Goal: Task Accomplishment & Management: Use online tool/utility

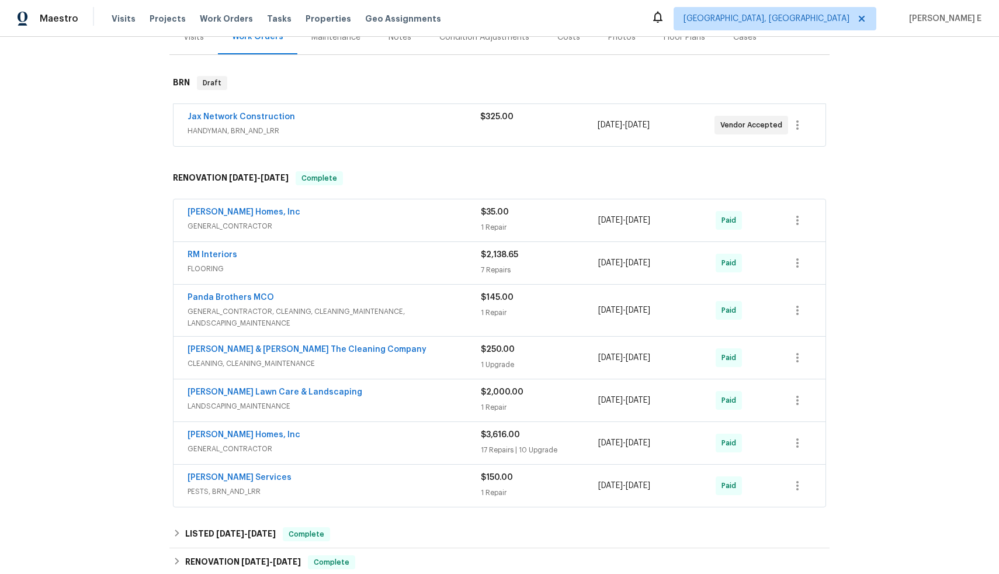
scroll to position [375, 0]
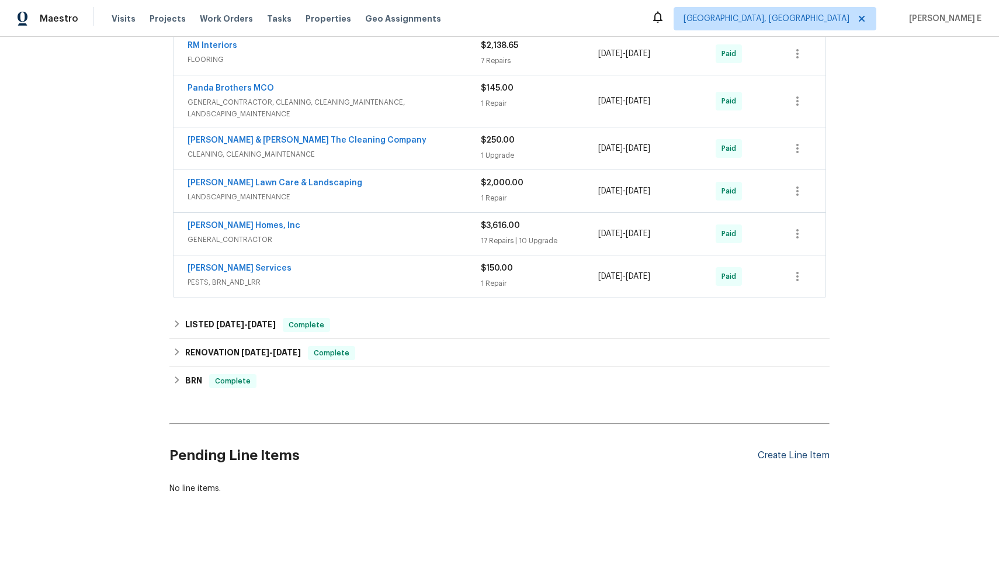
click at [805, 450] on div "Create Line Item" at bounding box center [794, 455] width 72 height 11
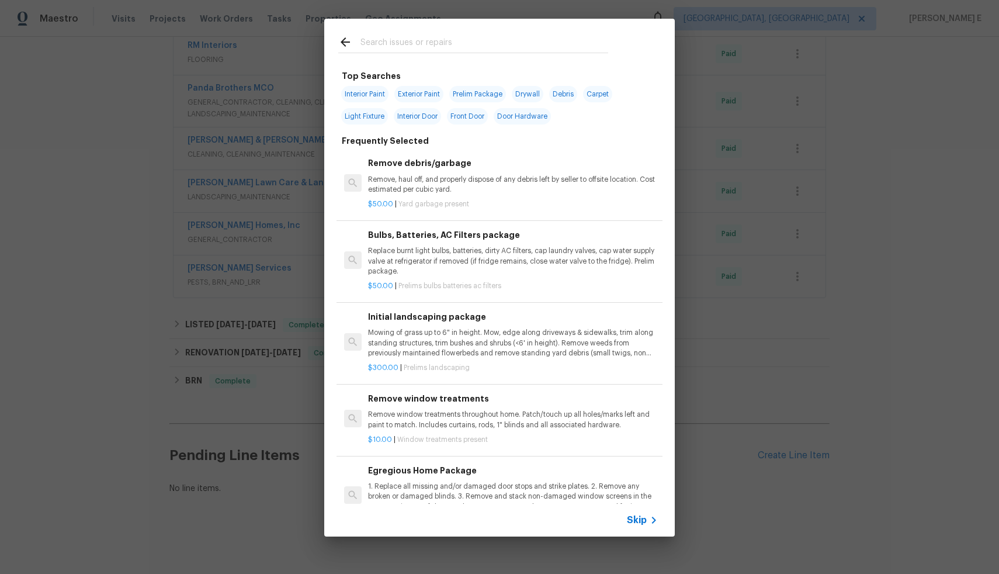
click at [631, 521] on span "Skip" at bounding box center [637, 520] width 20 height 12
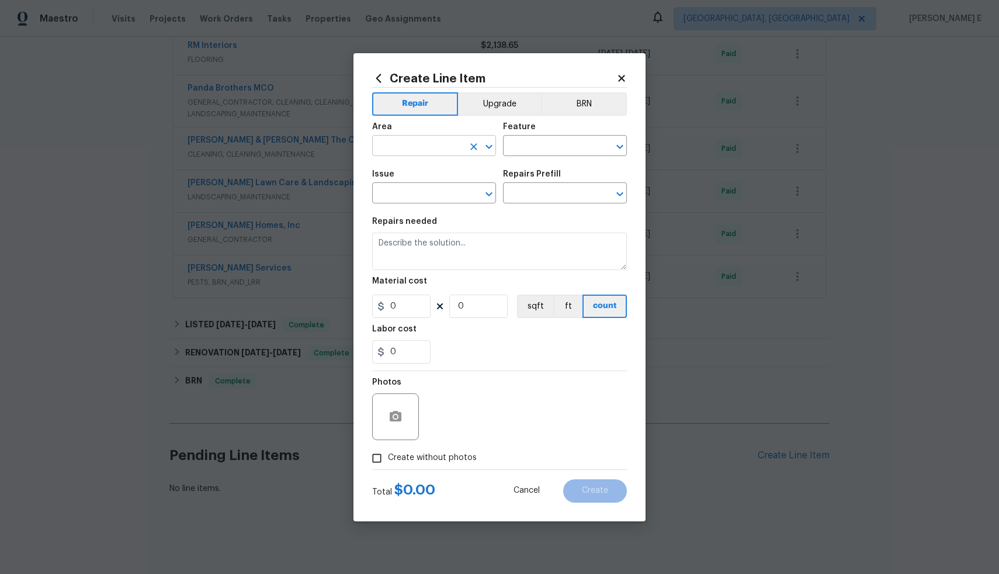
click at [437, 138] on input "text" at bounding box center [417, 147] width 91 height 18
click at [433, 188] on li "Exterior Overall" at bounding box center [434, 191] width 124 height 19
type input "Exterior Overall"
click at [537, 140] on input "text" at bounding box center [548, 147] width 91 height 18
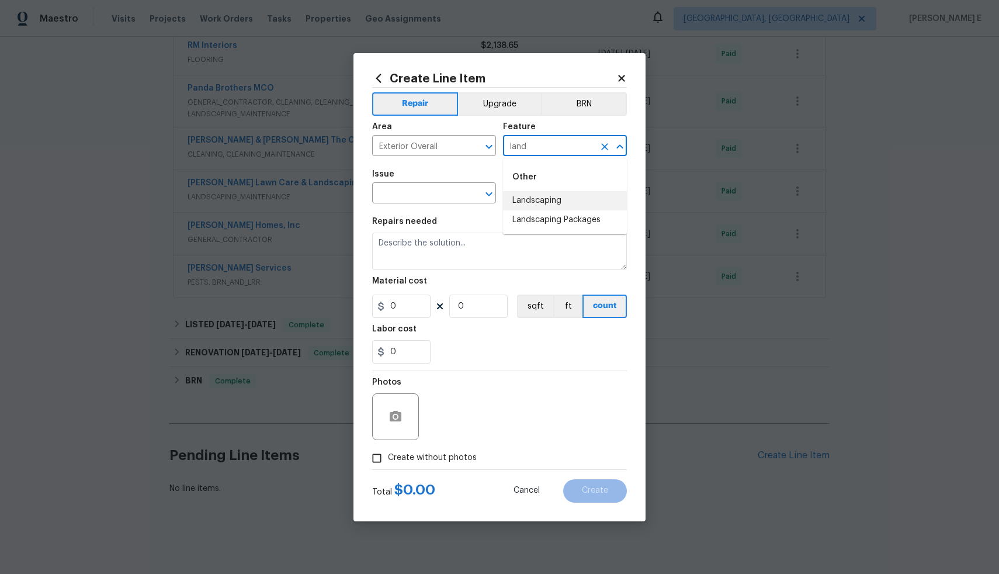
click at [527, 205] on li "Landscaping" at bounding box center [565, 200] width 124 height 19
type input "Landscaping"
click at [454, 193] on input "text" at bounding box center [417, 194] width 91 height 18
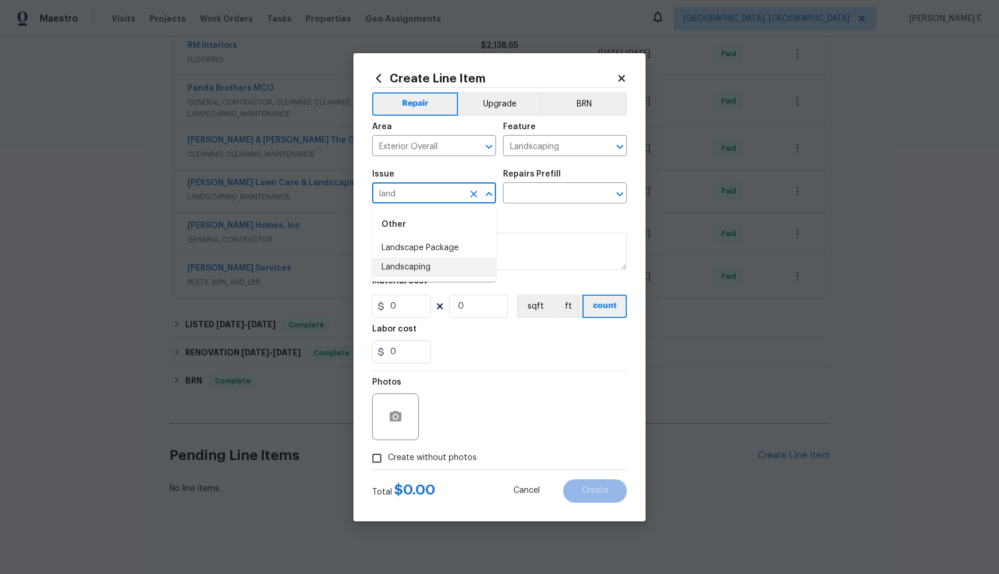
click at [465, 264] on li "Landscaping" at bounding box center [434, 267] width 124 height 19
type input "Landscaping"
click at [573, 199] on input "text" at bounding box center [548, 194] width 91 height 18
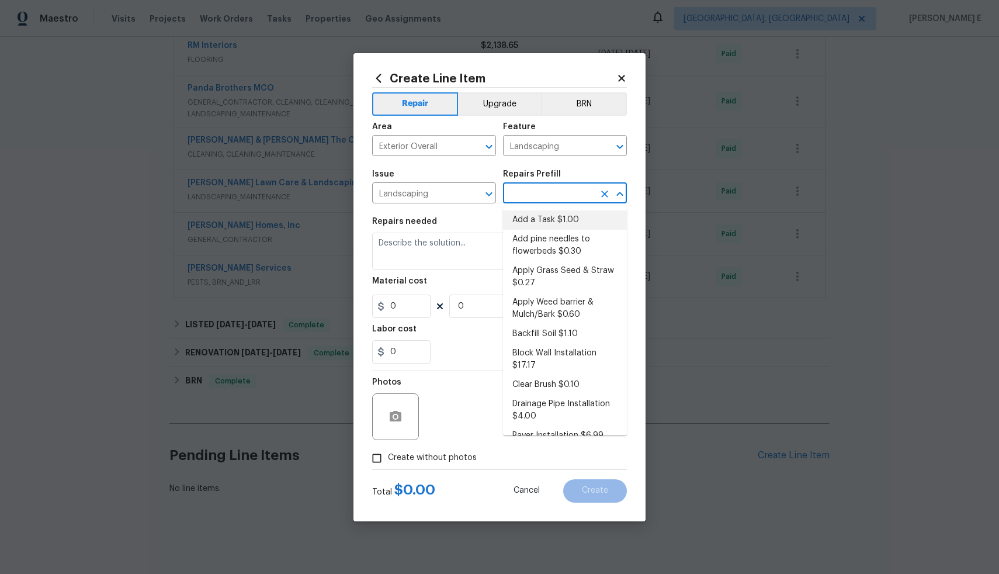
click at [567, 224] on li "Add a Task $1.00" at bounding box center [565, 219] width 124 height 19
type input "Add a Task $1.00"
type textarea "HPM to detail"
type input "1"
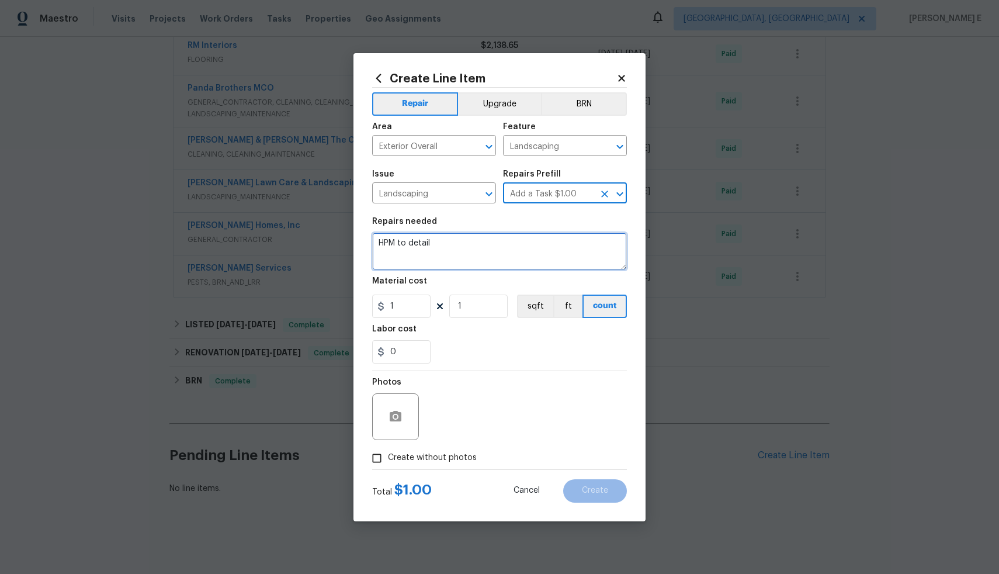
click at [526, 248] on textarea "HPM to detail" at bounding box center [499, 251] width 255 height 37
paste textarea "There is a bad section of lawn in the front yard on the front left side (over t…"
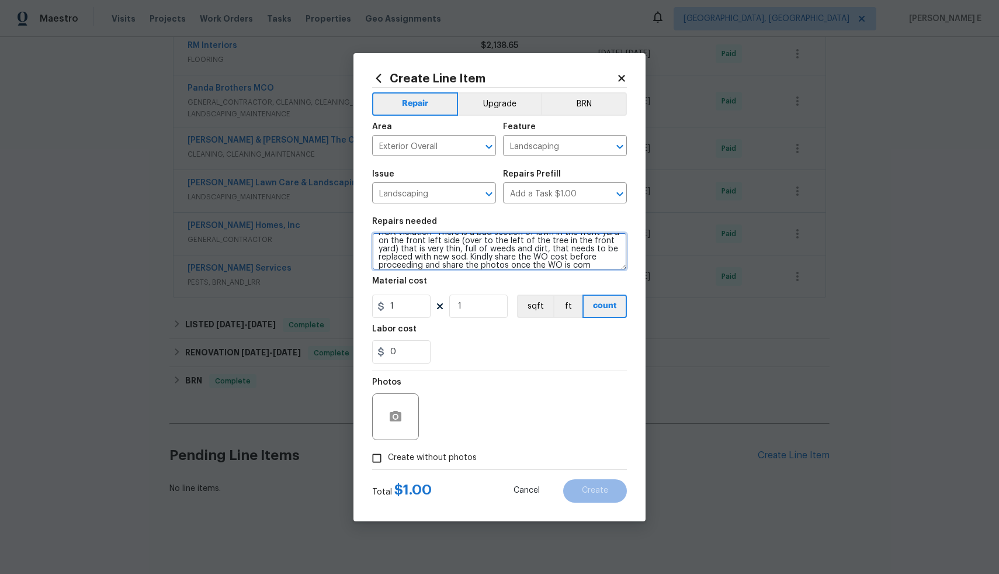
scroll to position [19, 0]
type textarea "HOA Violation- There is a bad section of lawn in the front yard on the front le…"
click at [403, 305] on input "1" at bounding box center [401, 306] width 58 height 23
type input "75"
click at [379, 458] on input "Create without photos" at bounding box center [377, 458] width 22 height 22
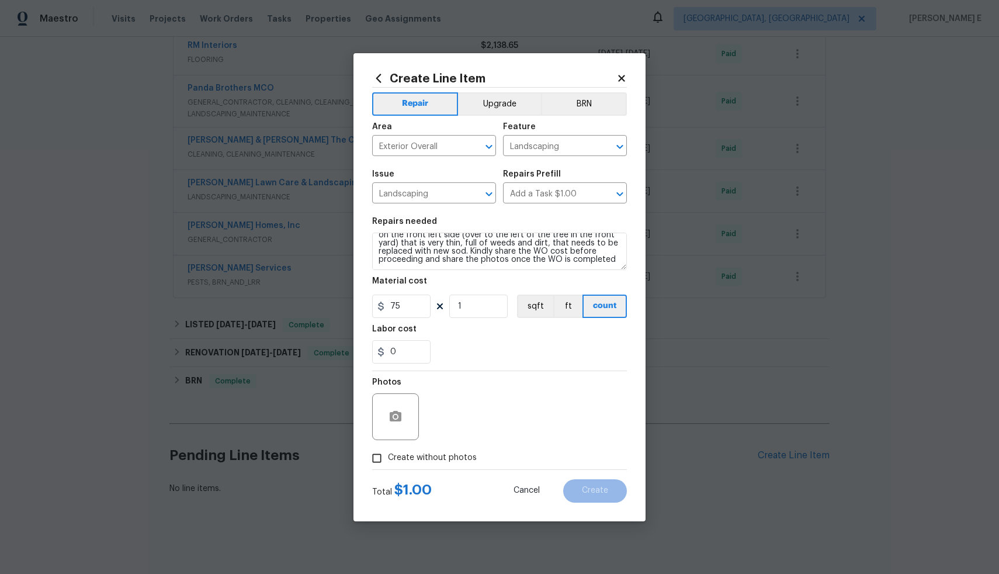
checkbox input "true"
click at [493, 405] on textarea at bounding box center [527, 416] width 199 height 47
click at [580, 496] on button "Create" at bounding box center [595, 490] width 64 height 23
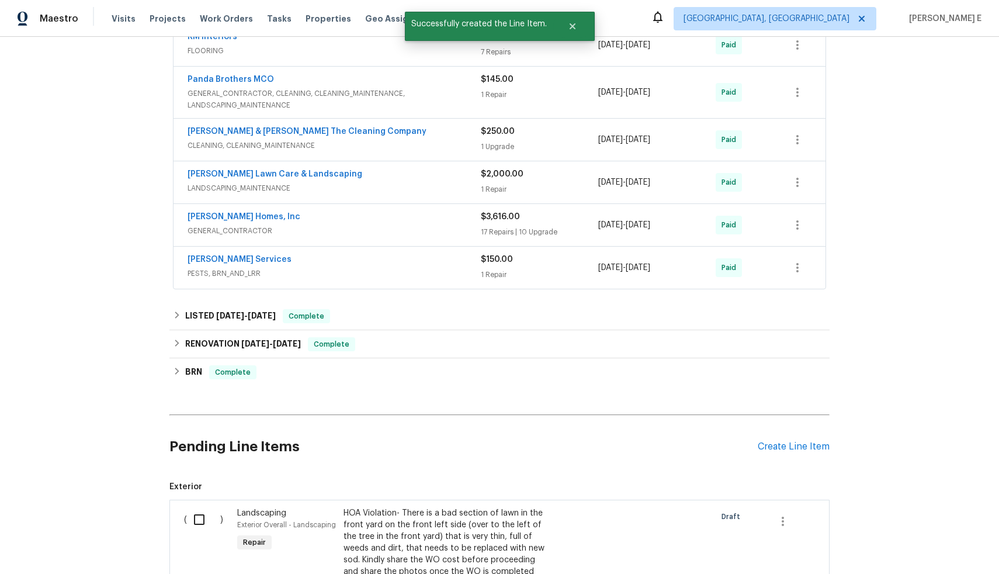
click at [195, 518] on input "checkbox" at bounding box center [203, 519] width 33 height 25
checkbox input "true"
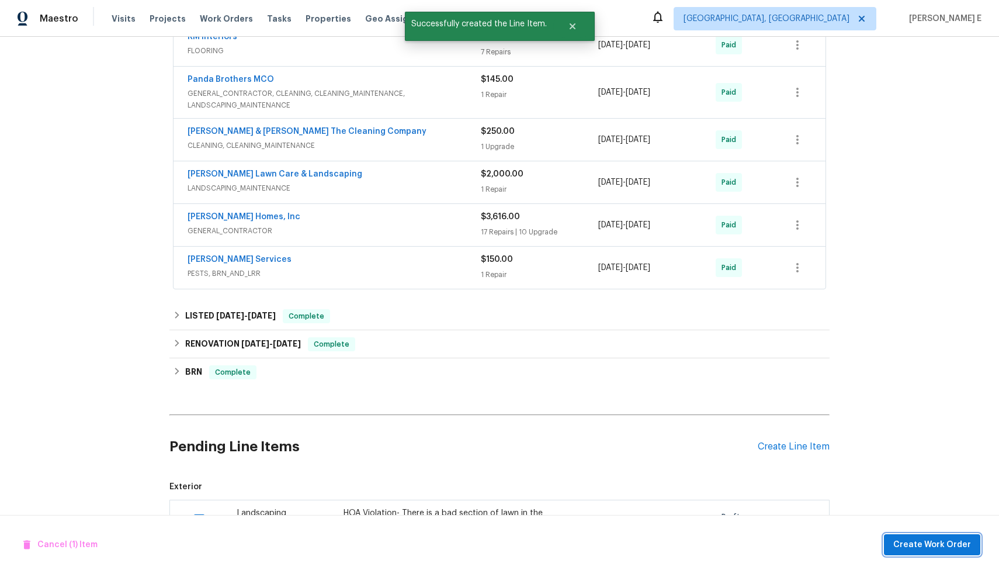
click at [917, 541] on span "Create Work Order" at bounding box center [933, 545] width 78 height 15
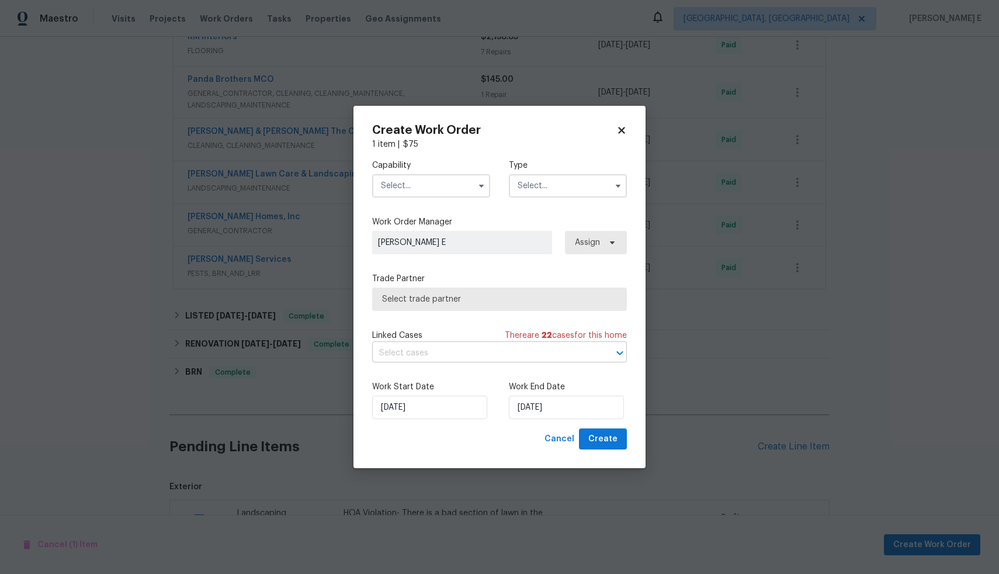
click at [469, 348] on input "text" at bounding box center [483, 353] width 222 height 18
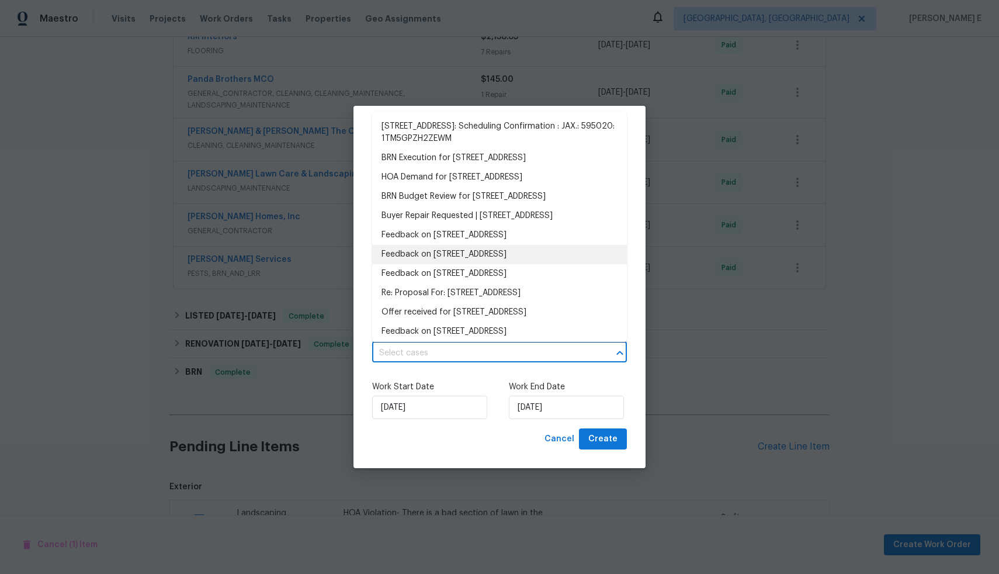
click at [365, 298] on div "Create Work Order 1 item | $ 75 Capability Type Work Order Manager [PERSON_NAME…" at bounding box center [500, 287] width 292 height 363
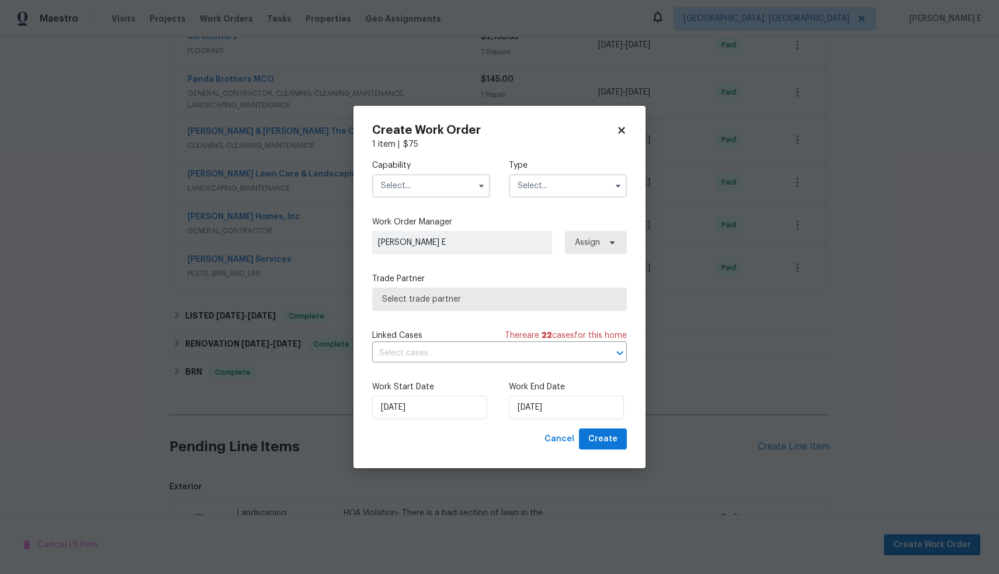
click at [419, 187] on input "text" at bounding box center [431, 185] width 118 height 23
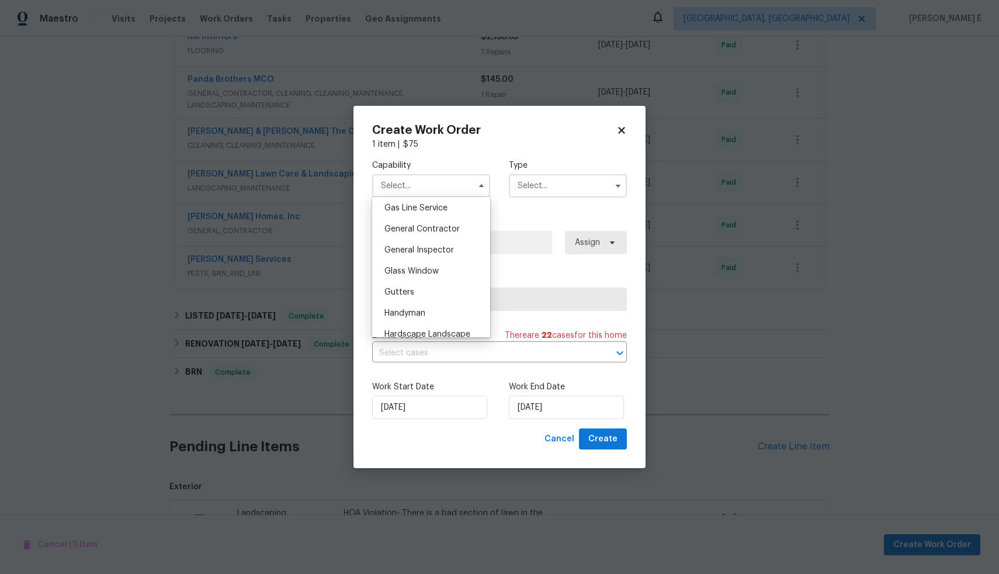
scroll to position [528, 0]
click at [438, 252] on div "General Contractor" at bounding box center [431, 241] width 112 height 21
type input "General Contractor"
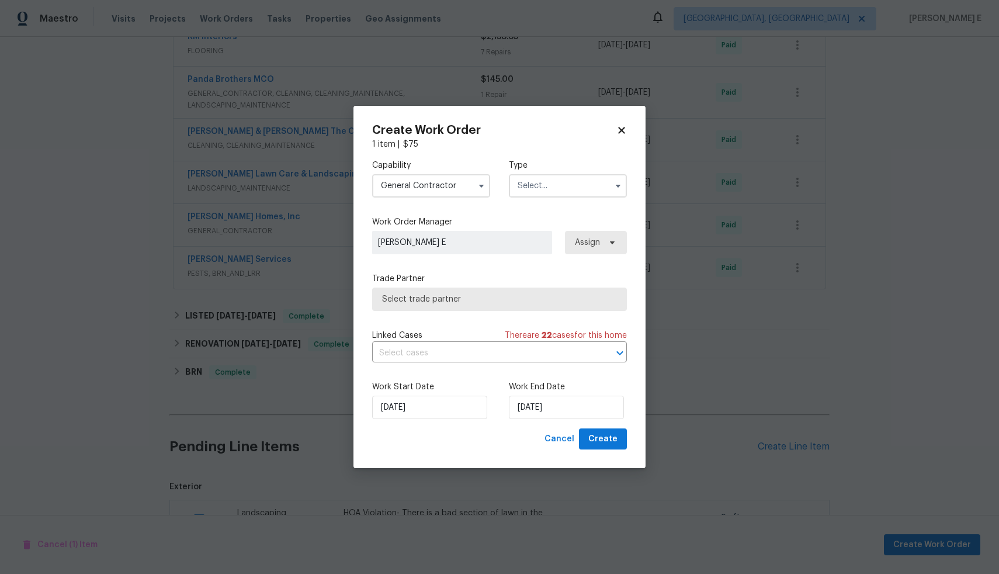
click at [531, 181] on input "text" at bounding box center [568, 185] width 118 height 23
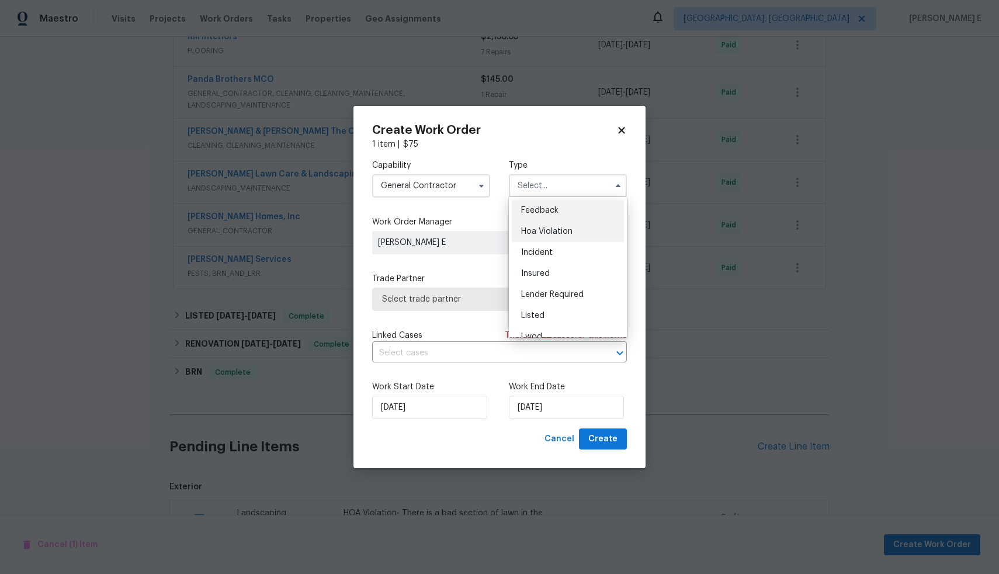
click at [552, 236] on div "Hoa Violation" at bounding box center [568, 231] width 112 height 21
type input "Hoa Violation"
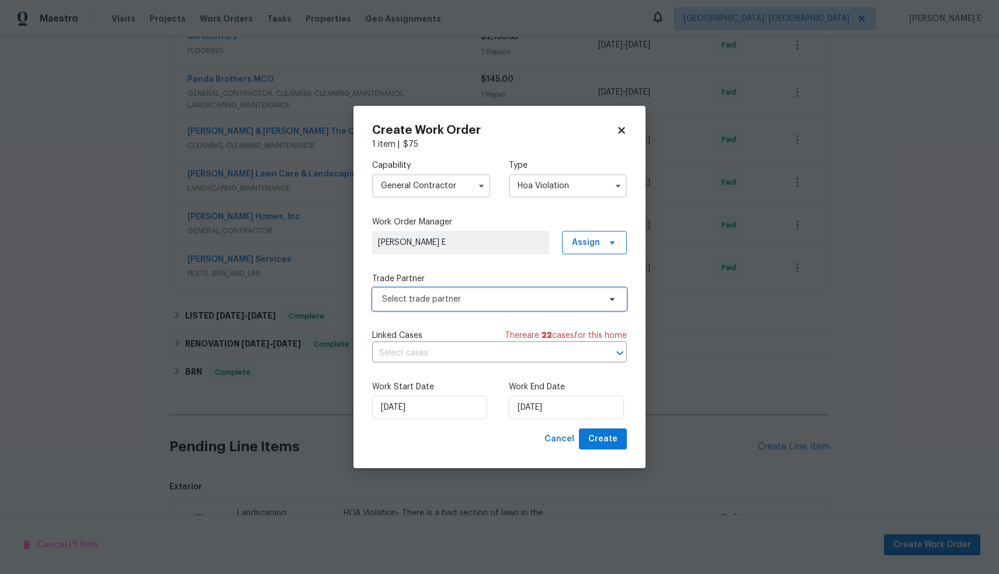
click at [485, 297] on span "Select trade partner" at bounding box center [491, 299] width 218 height 12
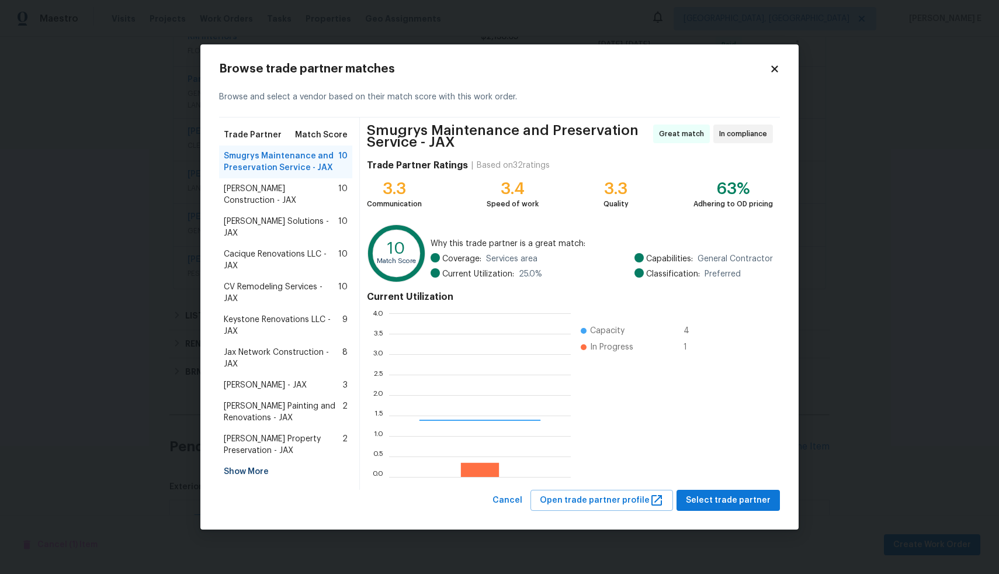
scroll to position [155, 173]
click at [277, 480] on div "Trade Partner Match Score Smugrys Maintenance and Preservation Service - JAX 10…" at bounding box center [289, 303] width 141 height 372
click at [107, 429] on body "Maestro Visits Projects Work Orders Tasks Properties Geo Assignments [GEOGRAPHI…" at bounding box center [499, 287] width 999 height 574
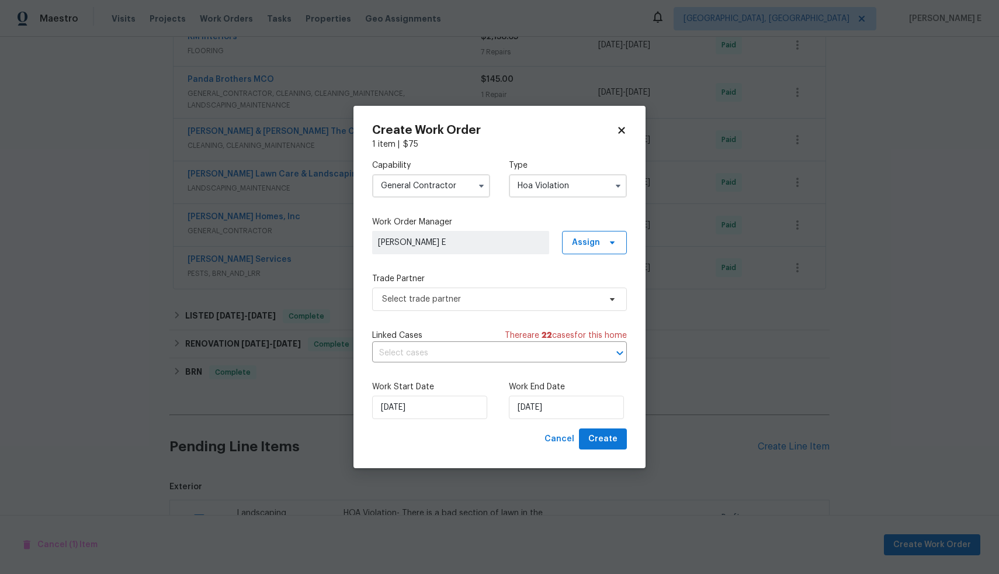
click at [438, 192] on input "General Contractor" at bounding box center [431, 185] width 118 height 23
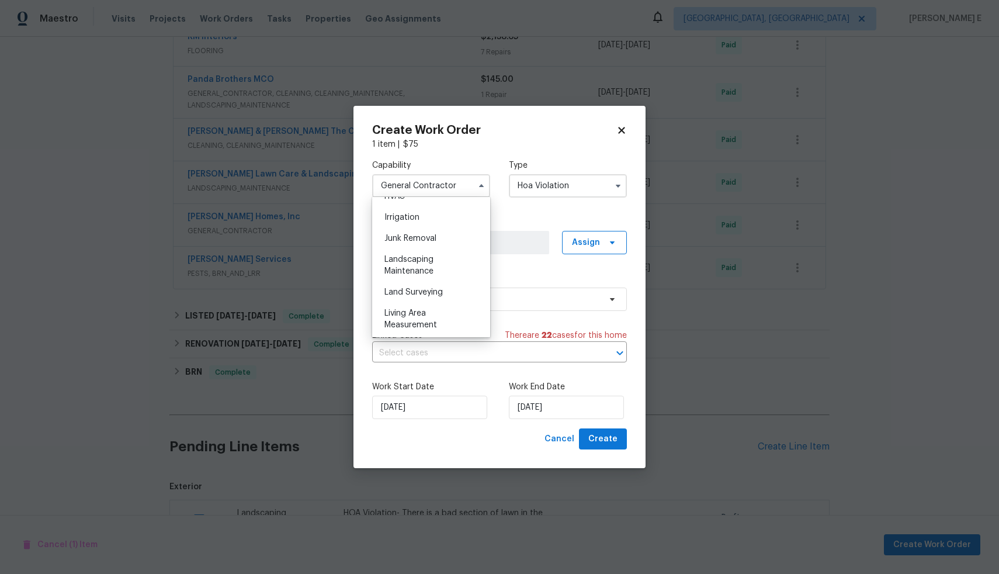
scroll to position [721, 0]
click at [437, 281] on div "Landscaping Maintenance" at bounding box center [431, 264] width 112 height 33
type input "Landscaping Maintenance"
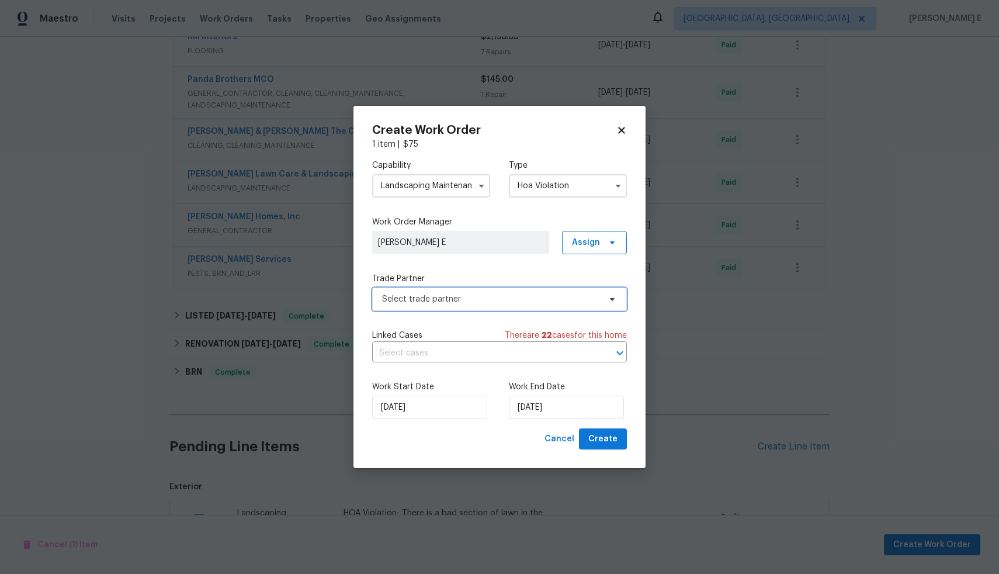
click at [466, 303] on span "Select trade partner" at bounding box center [491, 299] width 218 height 12
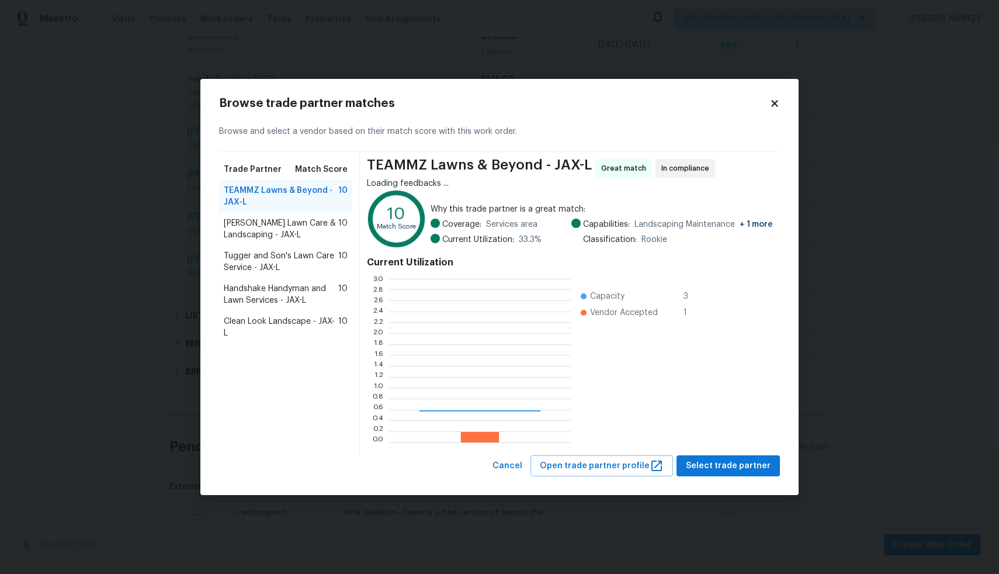
scroll to position [155, 173]
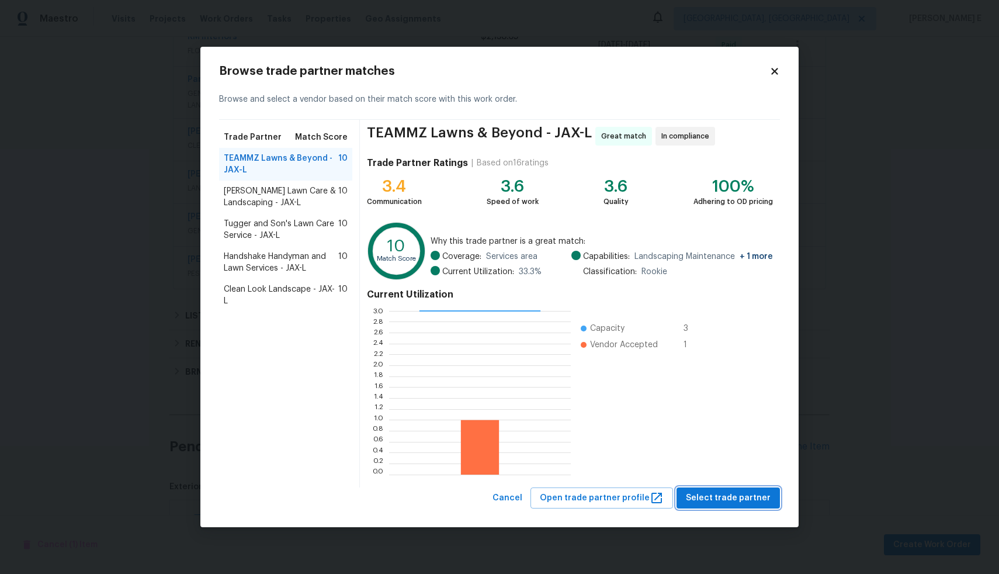
click at [752, 497] on span "Select trade partner" at bounding box center [728, 498] width 85 height 15
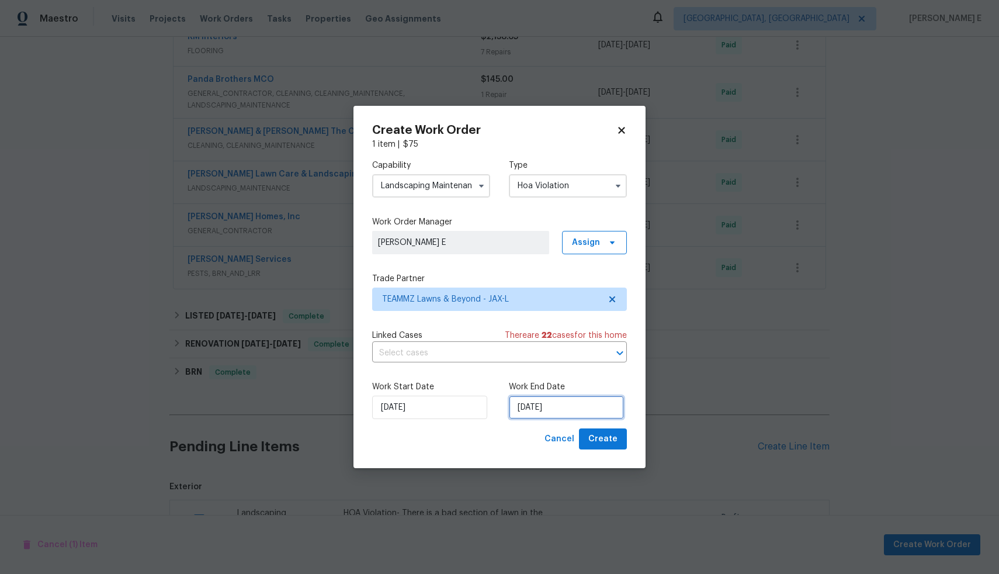
click at [550, 409] on input "[DATE]" at bounding box center [566, 407] width 115 height 23
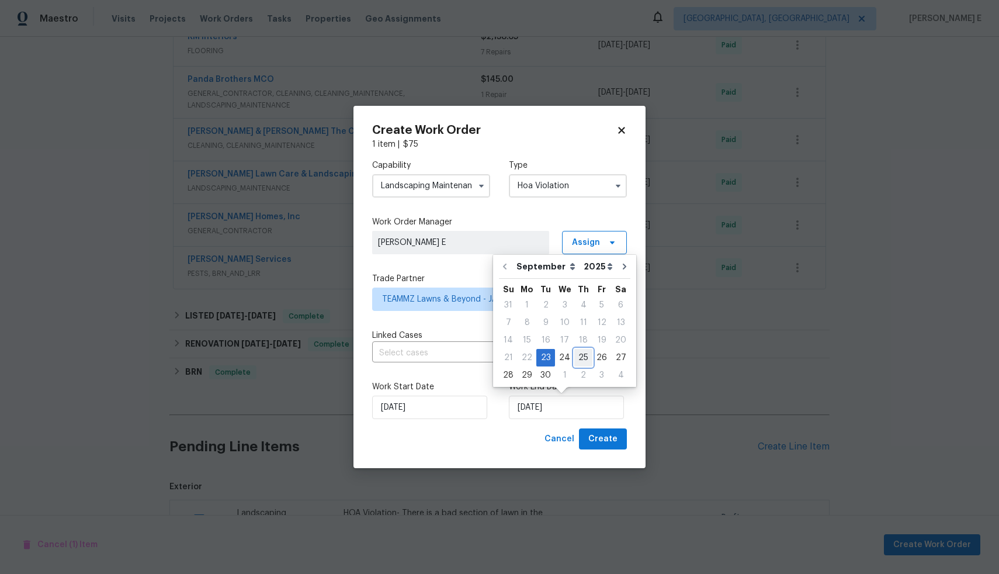
click at [576, 357] on div "25" at bounding box center [584, 358] width 18 height 16
type input "[DATE]"
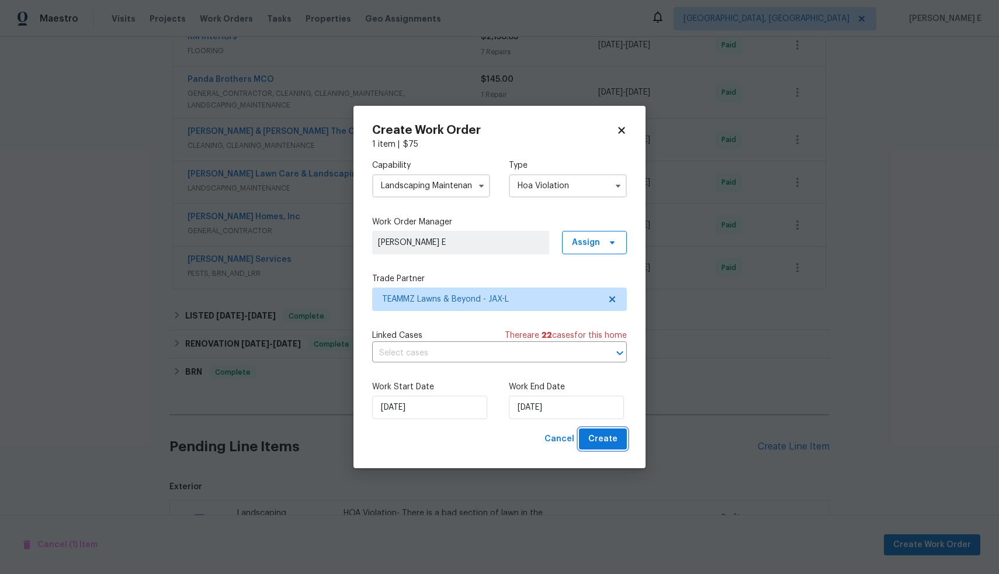
click at [603, 437] on span "Create" at bounding box center [603, 439] width 29 height 15
checkbox input "false"
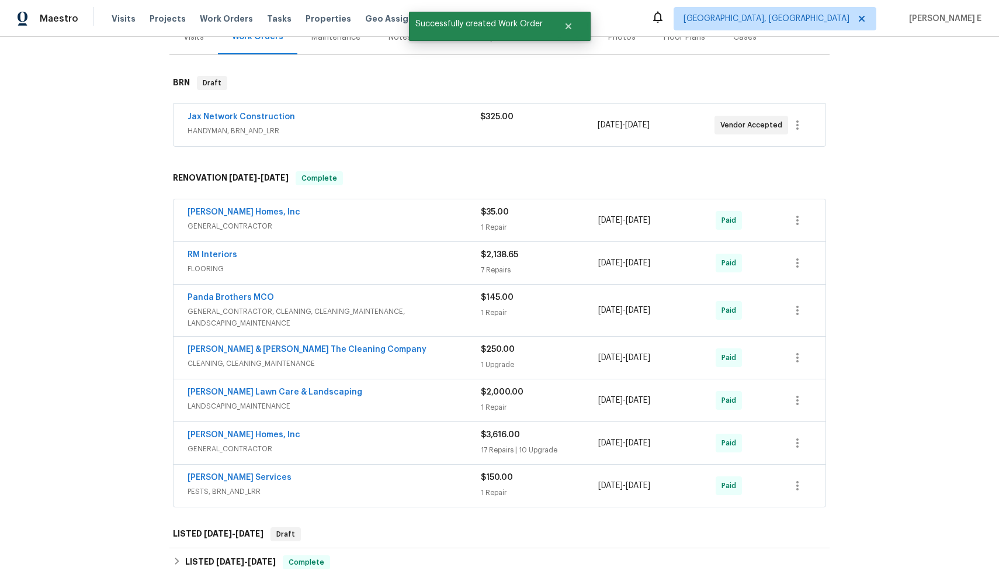
scroll to position [0, 0]
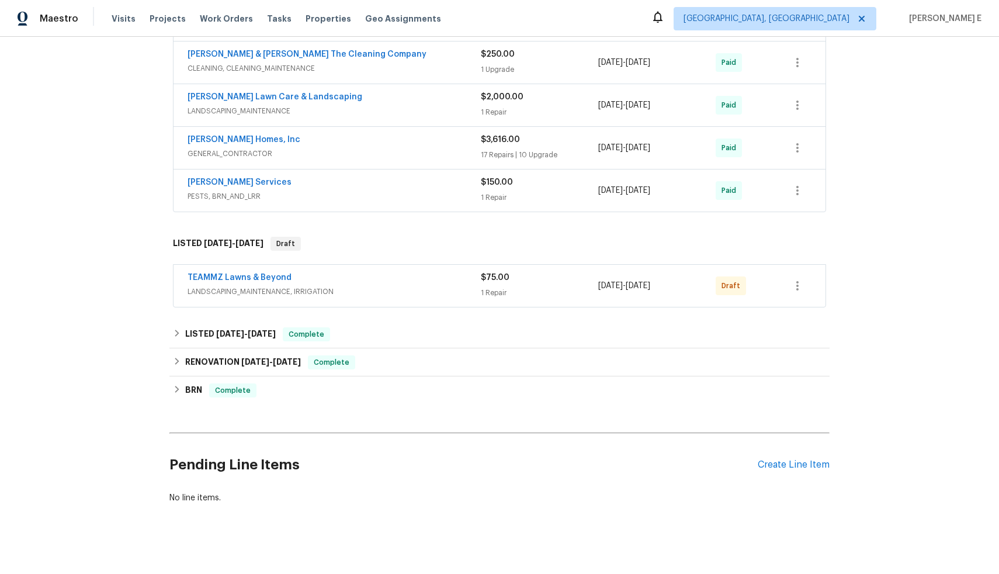
scroll to position [469, 0]
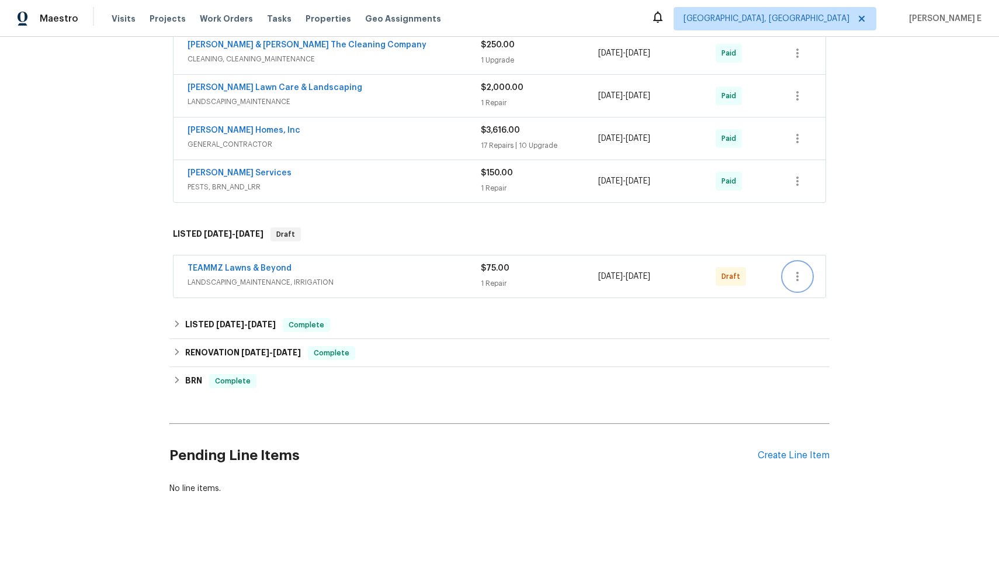
click at [794, 274] on icon "button" at bounding box center [798, 276] width 14 height 14
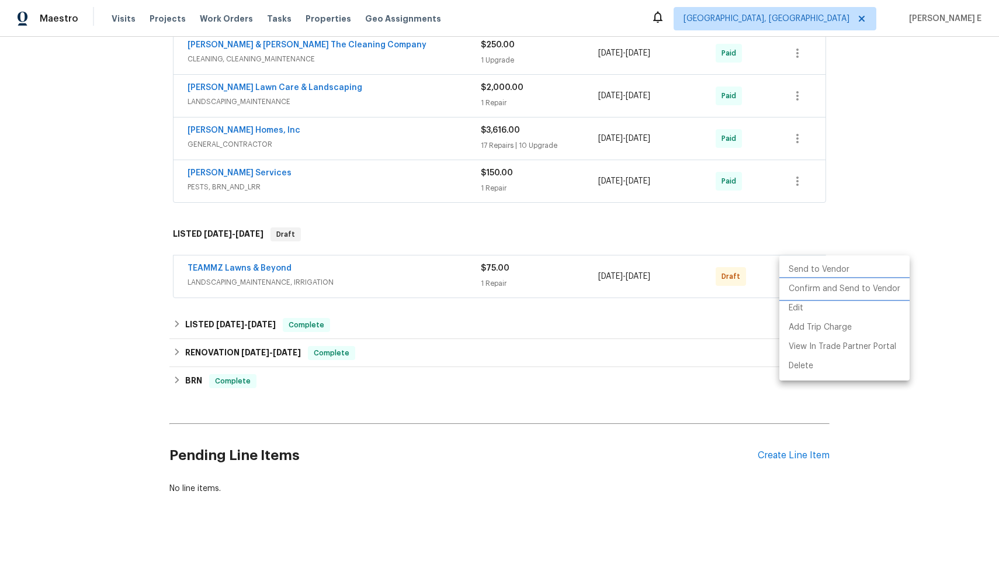
click at [813, 288] on li "Confirm and Send to Vendor" at bounding box center [845, 288] width 130 height 19
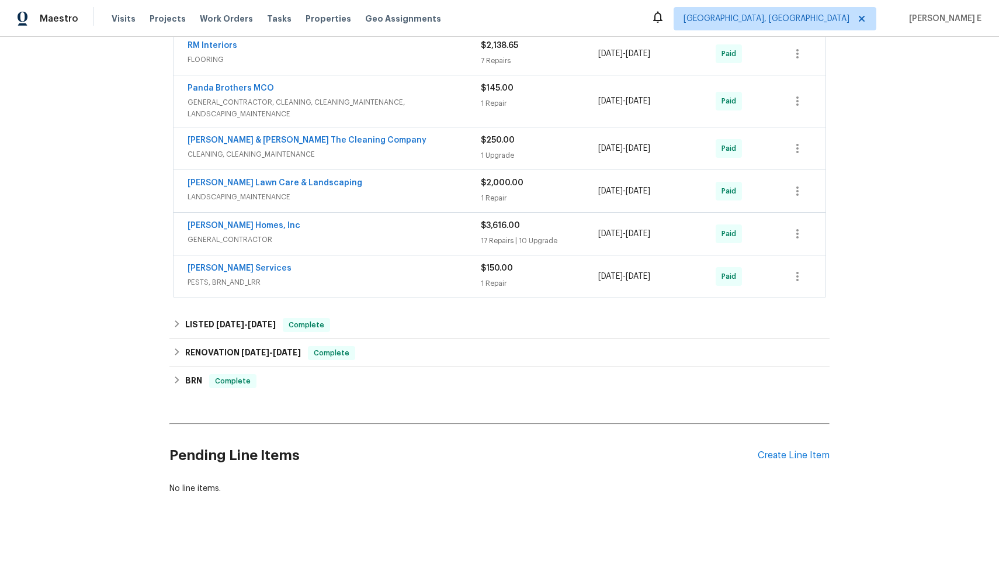
click at [904, 186] on div "Back to all projects 8549 Star Leaf Rd N, Jacksonville, FL 32210 4 Beds | 2 Bat…" at bounding box center [499, 305] width 999 height 537
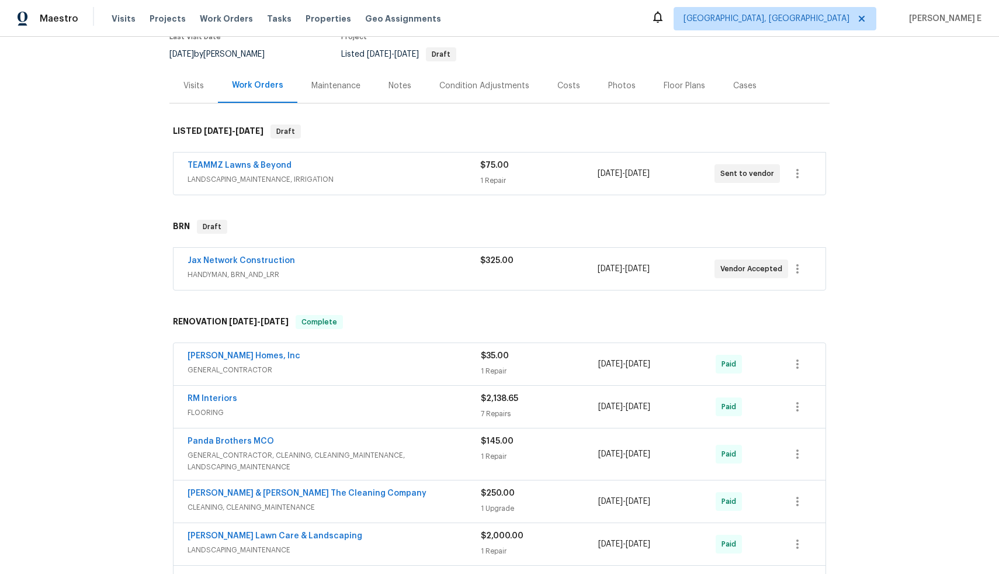
scroll to position [108, 0]
click at [421, 258] on div "Jax Network Construction" at bounding box center [334, 263] width 293 height 14
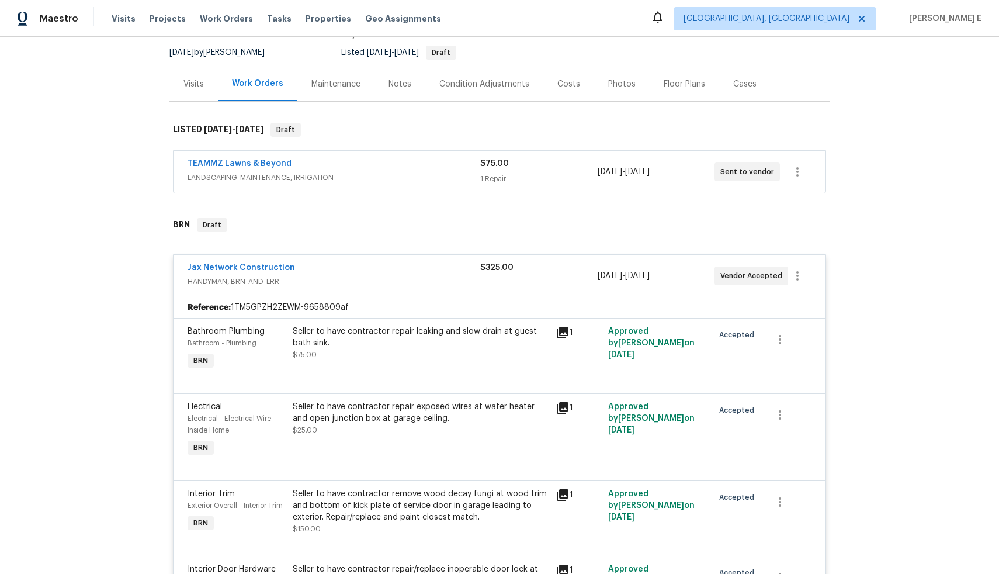
scroll to position [107, 0]
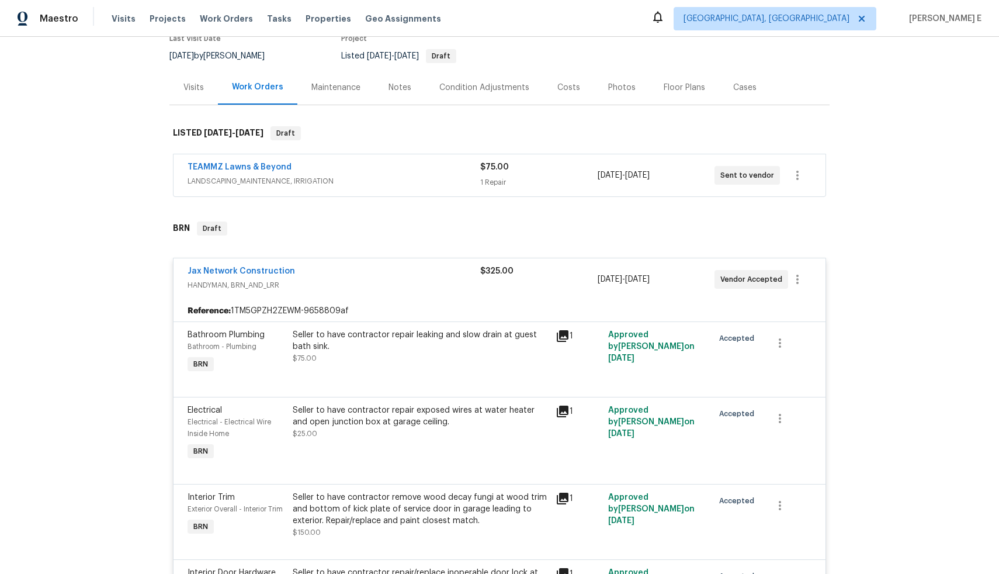
click at [384, 270] on div "Jax Network Construction" at bounding box center [334, 272] width 293 height 14
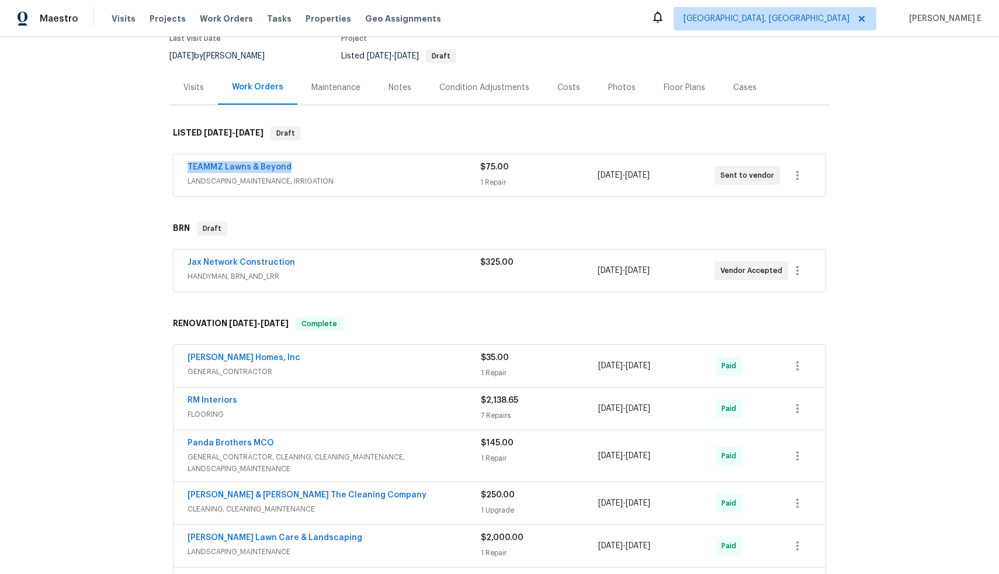
drag, startPoint x: 289, startPoint y: 168, endPoint x: 184, endPoint y: 160, distance: 105.0
click at [184, 160] on div "TEAMMZ Lawns & Beyond LANDSCAPING_MAINTENANCE, IRRIGATION $75.00 1 Repair 9/23/…" at bounding box center [500, 175] width 652 height 42
copy link "TEAMMZ Lawns & Beyond"
click at [338, 269] on div "Jax Network Construction" at bounding box center [334, 264] width 293 height 14
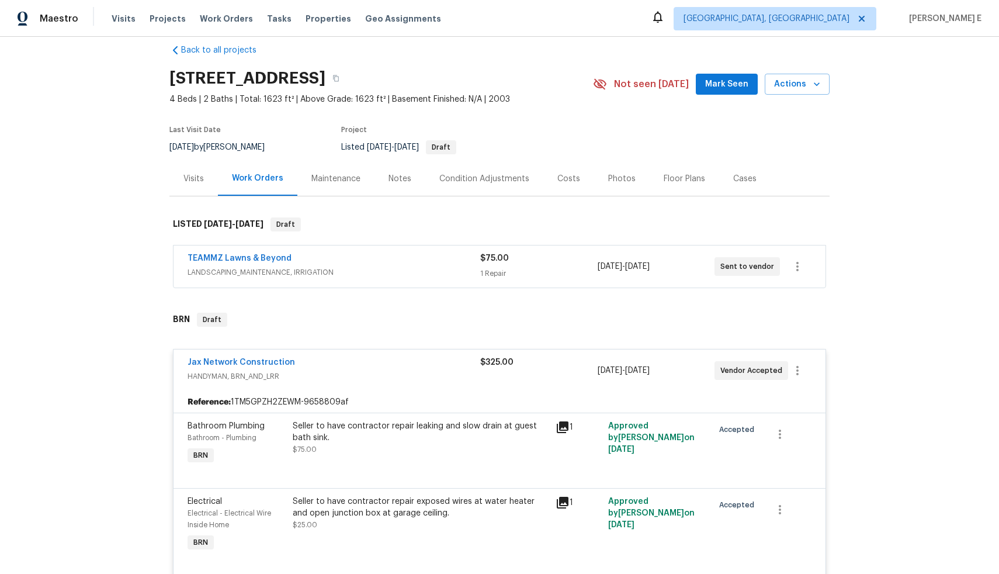
scroll to position [0, 0]
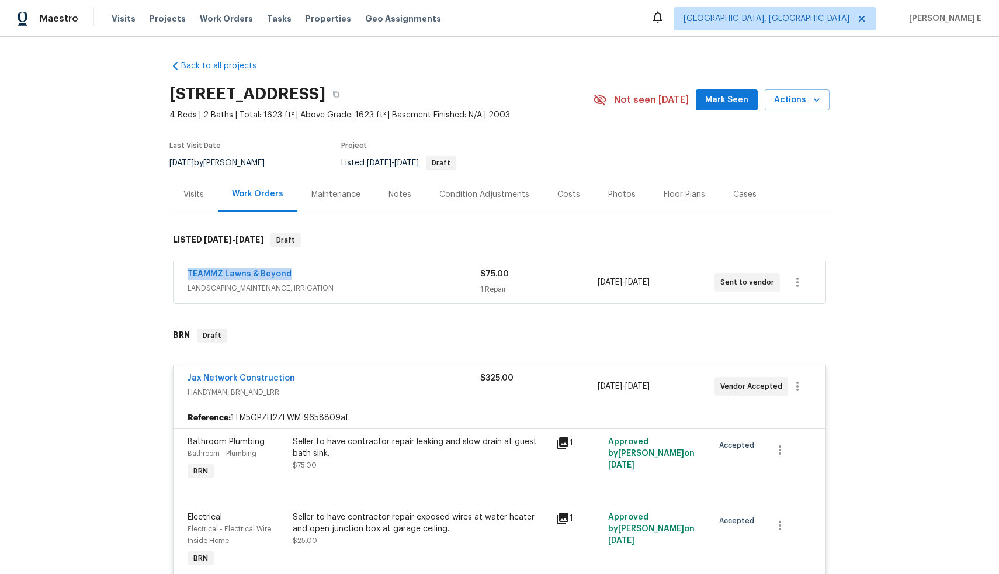
drag, startPoint x: 290, startPoint y: 276, endPoint x: 177, endPoint y: 275, distance: 114.0
click at [177, 275] on div "TEAMMZ Lawns & Beyond LANDSCAPING_MAINTENANCE, IRRIGATION $75.00 1 Repair 9/23/…" at bounding box center [500, 282] width 652 height 42
copy link "TEAMMZ Lawns & Beyond"
